Goal: Task Accomplishment & Management: Complete application form

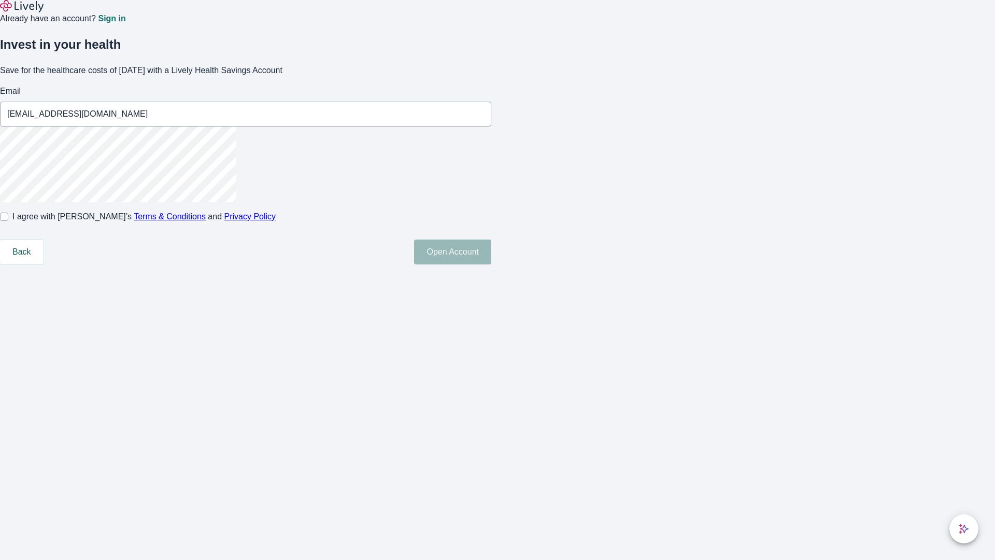
click at [8, 221] on input "I agree with Lively’s Terms & Conditions and Privacy Policy" at bounding box center [4, 217] width 8 height 8
checkbox input "true"
click at [491, 264] on button "Open Account" at bounding box center [452, 251] width 77 height 25
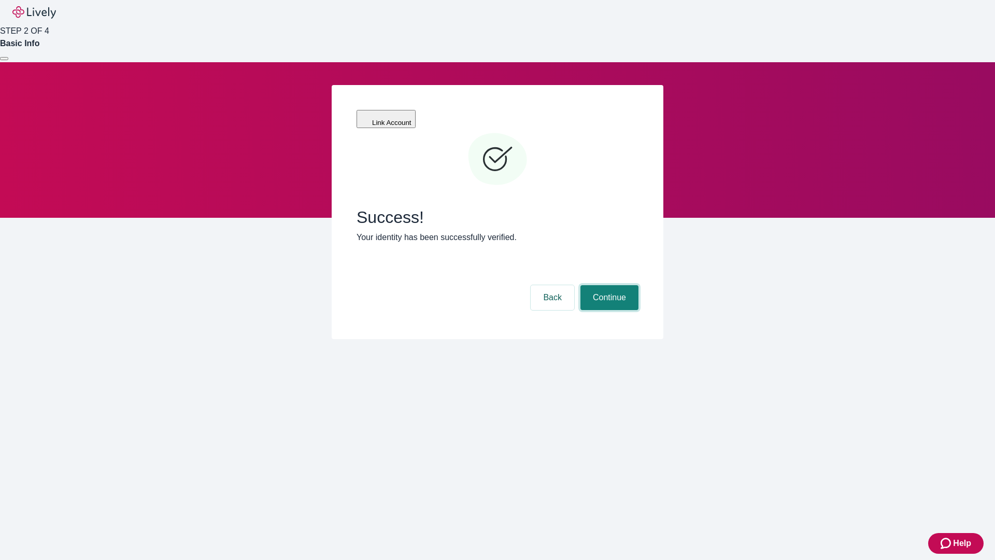
click at [608, 285] on button "Continue" at bounding box center [610, 297] width 58 height 25
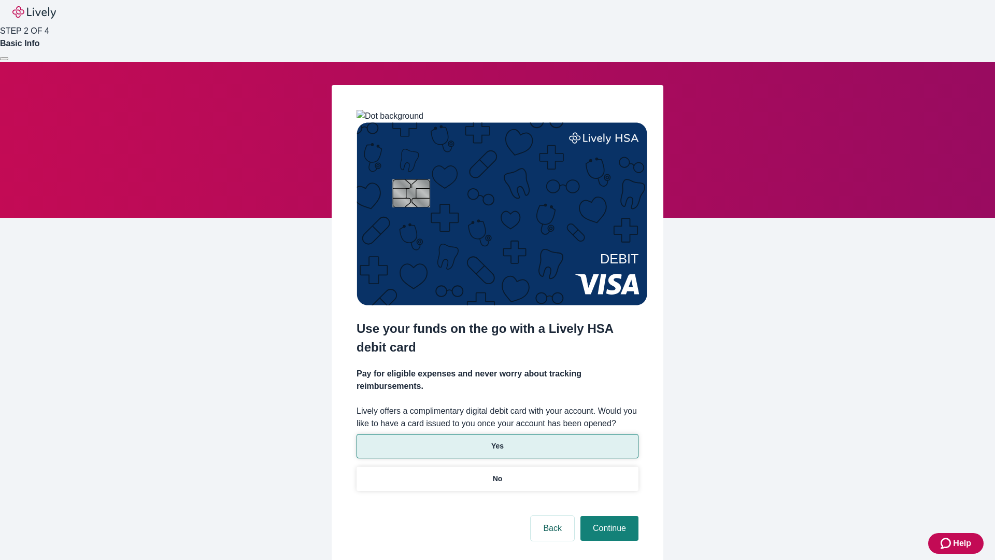
click at [497, 441] on p "Yes" at bounding box center [497, 446] width 12 height 11
click at [608, 516] on button "Continue" at bounding box center [610, 528] width 58 height 25
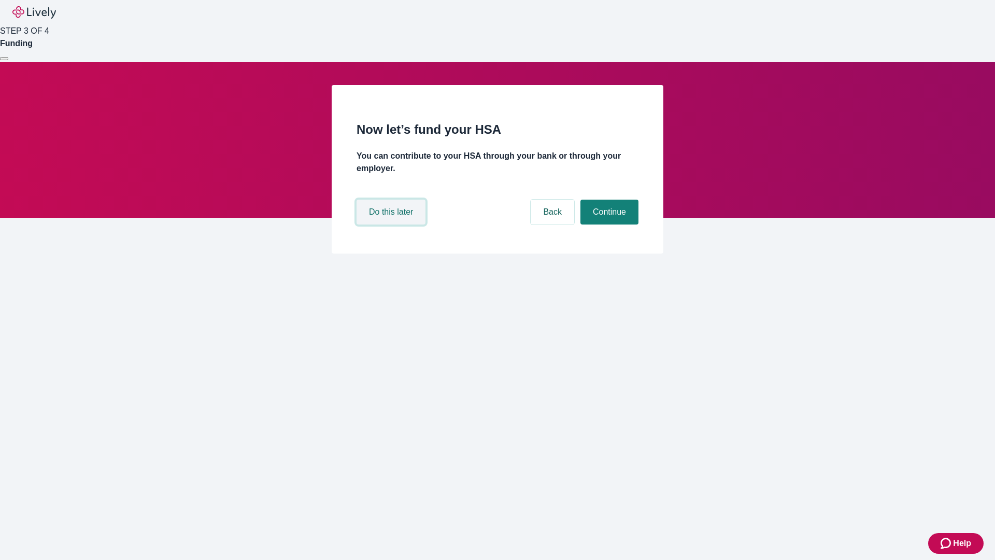
click at [392, 224] on button "Do this later" at bounding box center [391, 212] width 69 height 25
